Goal: Task Accomplishment & Management: Manage account settings

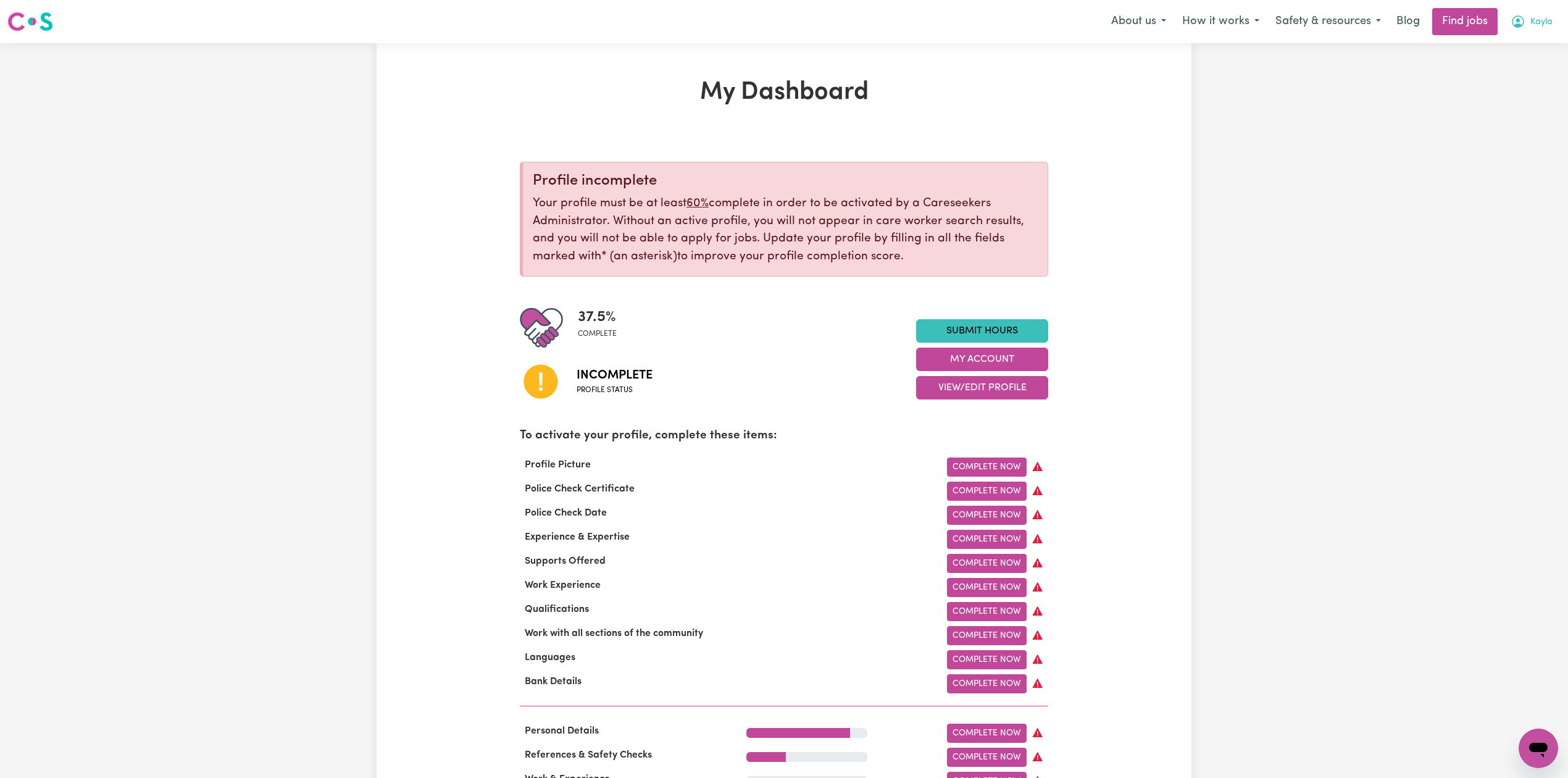
click at [1533, 26] on span "Kayla" at bounding box center [1542, 22] width 22 height 14
click at [1515, 100] on link "Logout" at bounding box center [1511, 94] width 97 height 23
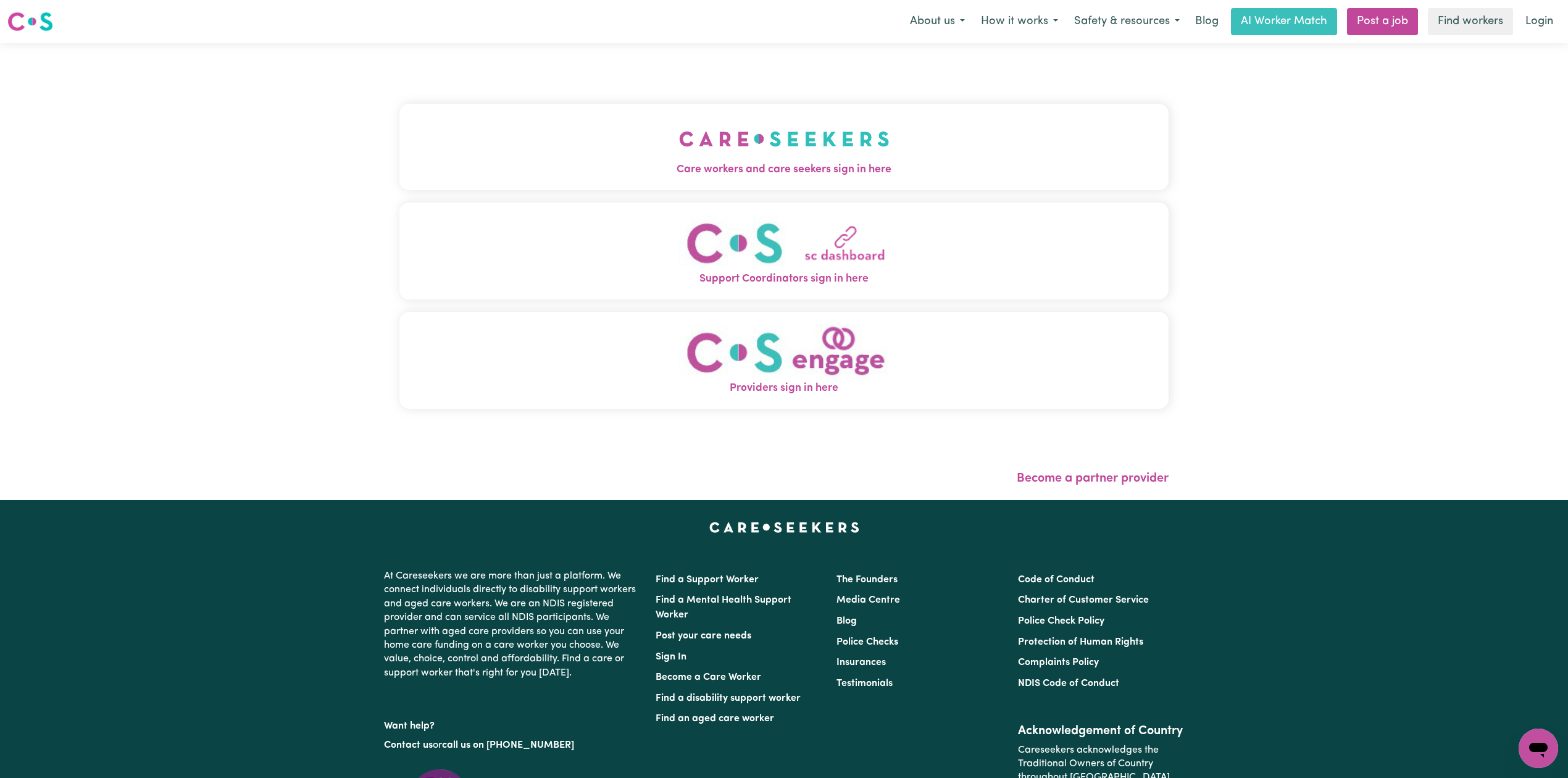
drag, startPoint x: 1016, startPoint y: 144, endPoint x: 912, endPoint y: 155, distance: 104.6
click at [1003, 145] on button "Care workers and care seekers sign in here" at bounding box center [784, 147] width 770 height 86
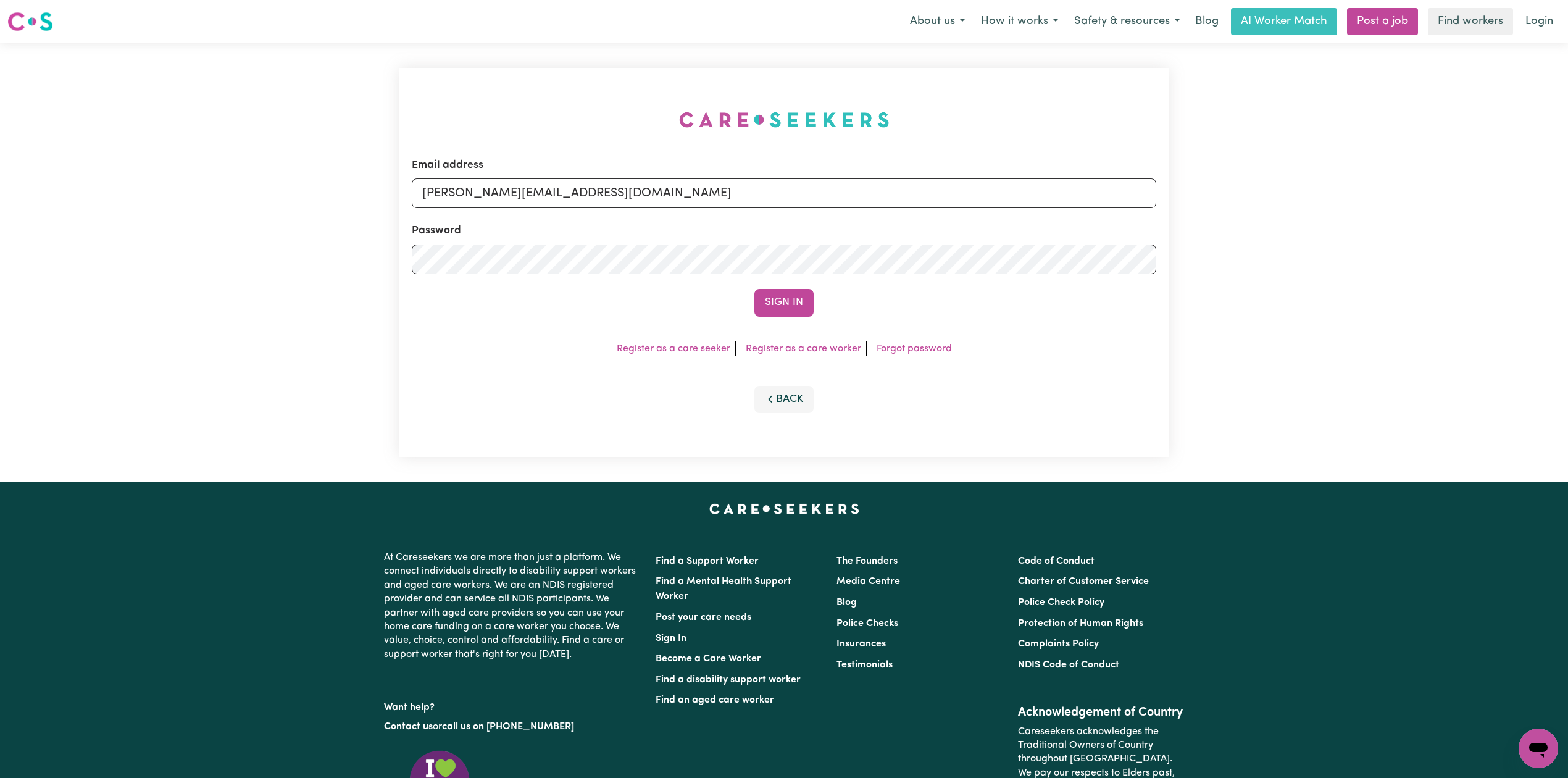
click at [453, 170] on div "Email address [PERSON_NAME][EMAIL_ADDRESS][DOMAIN_NAME] Password Sign In Regist…" at bounding box center [784, 262] width 784 height 439
drag, startPoint x: 453, startPoint y: 183, endPoint x: 478, endPoint y: 213, distance: 39.1
click at [453, 188] on input "[PERSON_NAME][EMAIL_ADDRESS][DOMAIN_NAME]" at bounding box center [784, 194] width 744 height 30
drag, startPoint x: 484, startPoint y: 186, endPoint x: 851, endPoint y: 213, distance: 368.0
click at [851, 213] on form "Email address Superuser~[EMAIL_ADDRESS][DOMAIN_NAME] Password Sign In" at bounding box center [784, 237] width 744 height 159
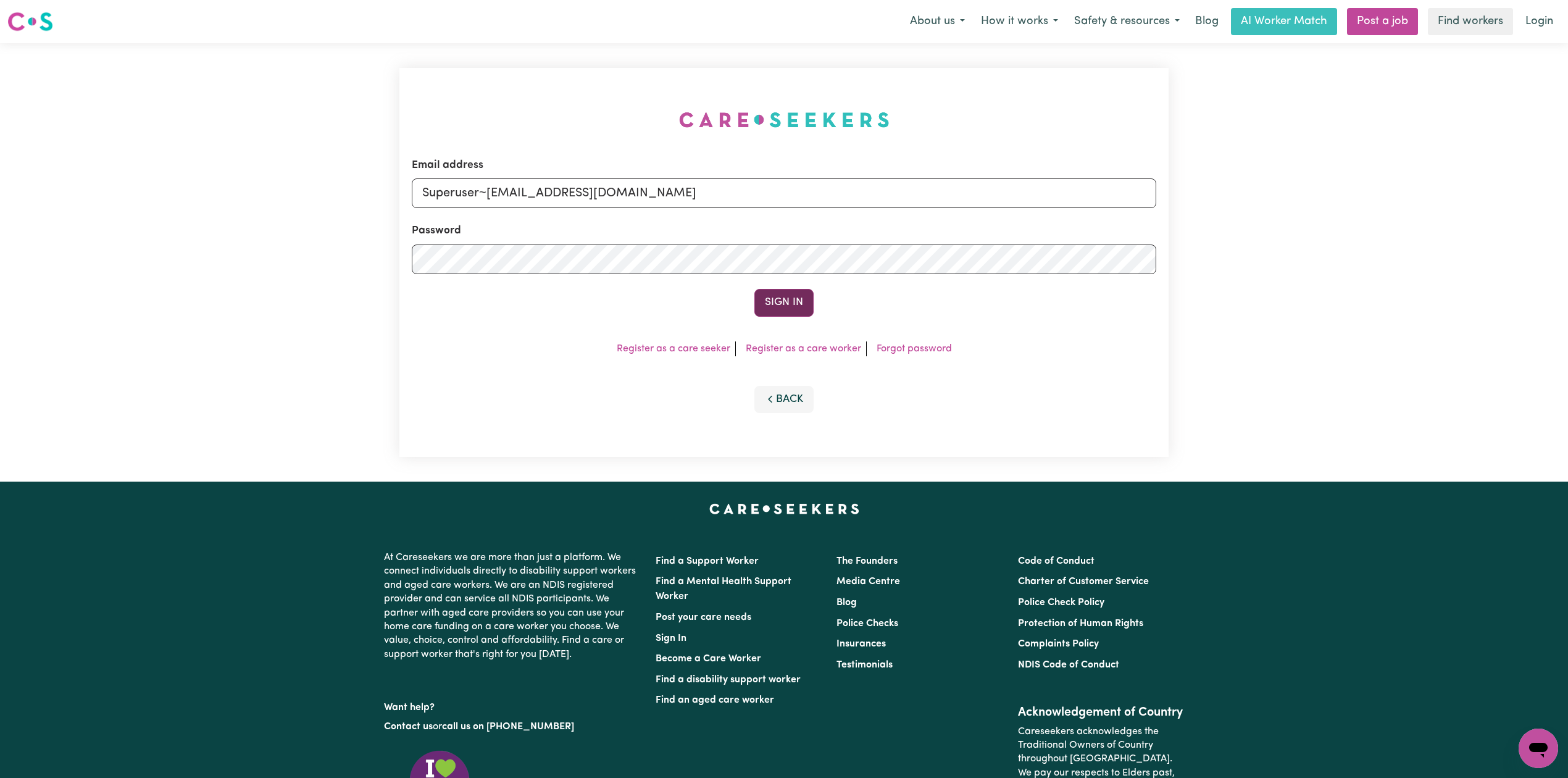
type input "Superuser~[EMAIL_ADDRESS][DOMAIN_NAME]"
drag, startPoint x: 768, startPoint y: 294, endPoint x: 761, endPoint y: 284, distance: 12.2
click at [767, 295] on button "Sign In" at bounding box center [784, 302] width 59 height 27
